Goal: Entertainment & Leisure: Consume media (video, audio)

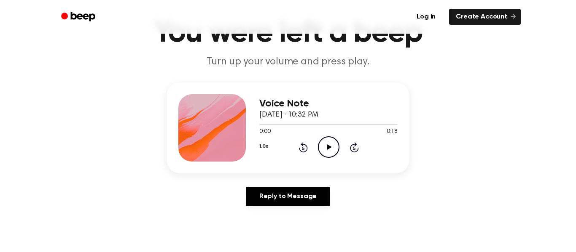
scroll to position [51, 0]
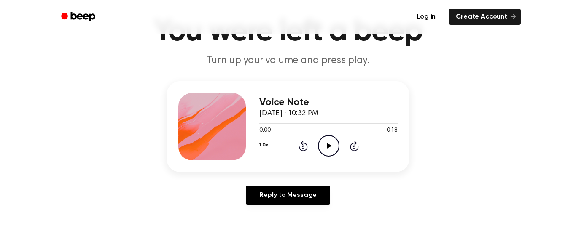
click at [336, 148] on icon "Play Audio" at bounding box center [328, 145] width 21 height 21
click at [299, 148] on icon at bounding box center [303, 146] width 9 height 10
click at [330, 155] on icon "Pause Audio" at bounding box center [328, 145] width 21 height 21
click at [303, 150] on icon "Rewind 5 seconds" at bounding box center [302, 146] width 9 height 11
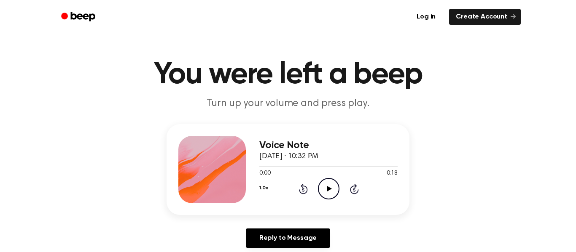
scroll to position [5, 0]
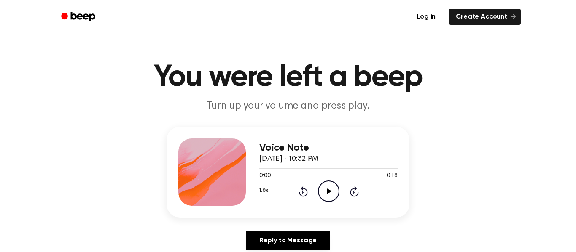
click at [329, 192] on icon at bounding box center [329, 191] width 5 height 5
click at [303, 193] on icon at bounding box center [303, 192] width 2 height 3
click at [324, 196] on icon "Pause Audio" at bounding box center [328, 191] width 21 height 21
click at [303, 193] on icon at bounding box center [303, 192] width 2 height 3
click at [330, 193] on icon "Play Audio" at bounding box center [328, 191] width 21 height 21
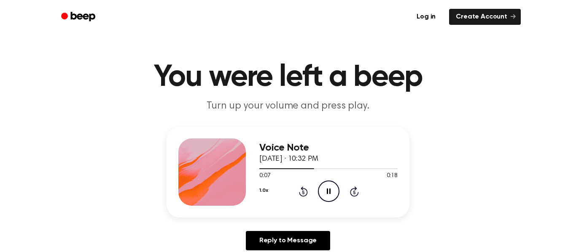
click at [302, 193] on icon "Rewind 5 seconds" at bounding box center [302, 191] width 9 height 11
click at [333, 187] on icon "Pause Audio" at bounding box center [328, 191] width 21 height 21
click at [305, 194] on icon "Rewind 5 seconds" at bounding box center [302, 191] width 9 height 11
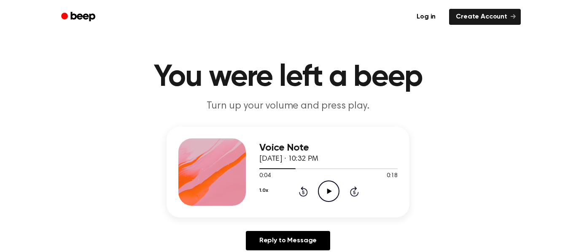
click at [330, 193] on icon "Play Audio" at bounding box center [328, 191] width 21 height 21
